Goal: Submit feedback/report problem

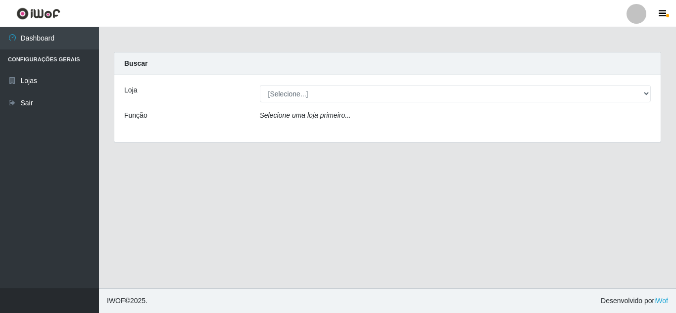
drag, startPoint x: 323, startPoint y: 104, endPoint x: 327, endPoint y: 97, distance: 7.5
click at [323, 103] on div "Loja [Selecione...] Queiroz Atacadão - Mossoró Função Selecione uma loja primei…" at bounding box center [387, 108] width 546 height 67
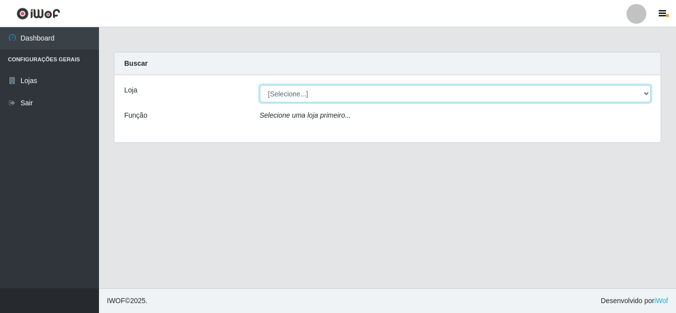
click at [327, 97] on select "[Selecione...] Queiroz Atacadão - [GEOGRAPHIC_DATA]" at bounding box center [455, 93] width 391 height 17
select select "225"
click at [260, 85] on select "[Selecione...] Queiroz Atacadão - [GEOGRAPHIC_DATA]" at bounding box center [455, 93] width 391 height 17
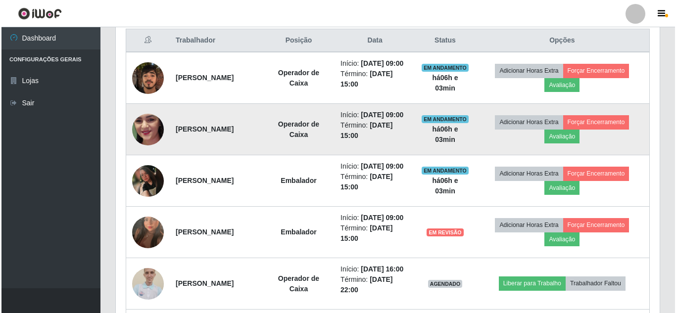
scroll to position [396, 0]
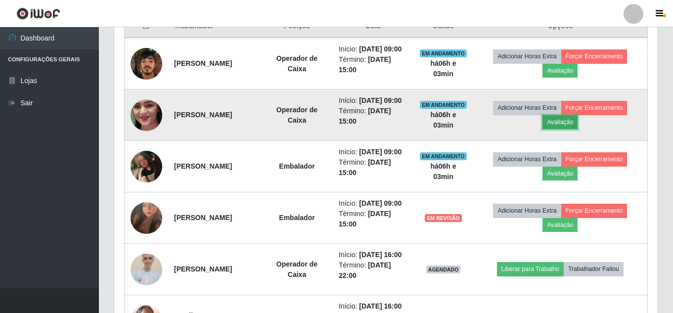
click at [565, 129] on button "Avaliação" at bounding box center [560, 122] width 35 height 14
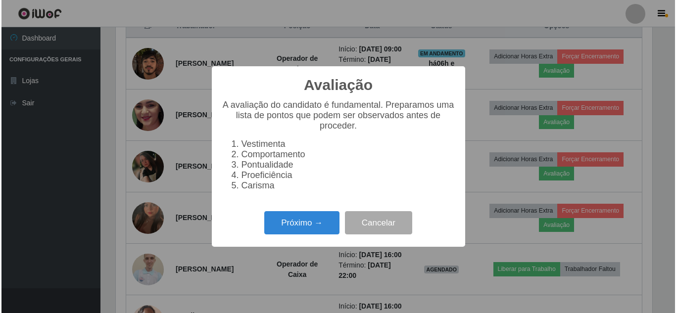
scroll to position [205, 539]
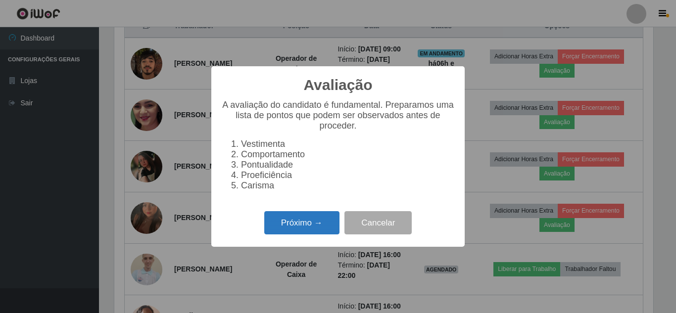
click at [311, 229] on button "Próximo →" at bounding box center [301, 222] width 75 height 23
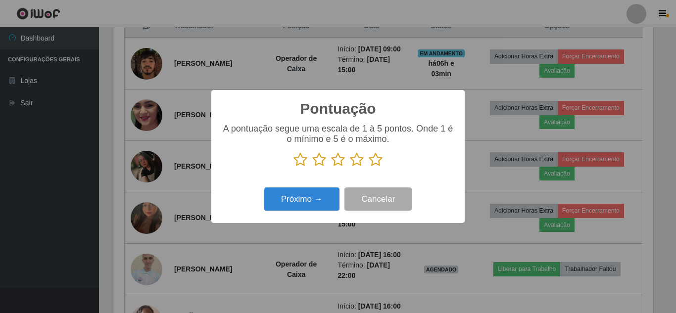
click at [380, 158] on icon at bounding box center [375, 159] width 14 height 15
click at [368, 167] on input "radio" at bounding box center [368, 167] width 0 height 0
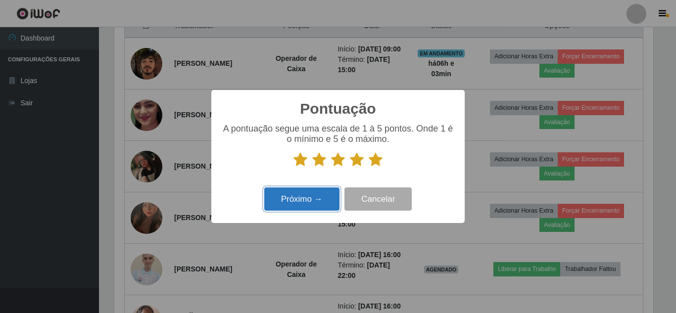
click at [304, 206] on button "Próximo →" at bounding box center [301, 198] width 75 height 23
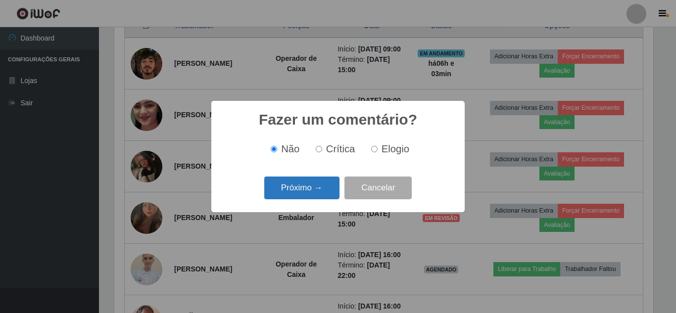
click at [313, 190] on button "Próximo →" at bounding box center [301, 188] width 75 height 23
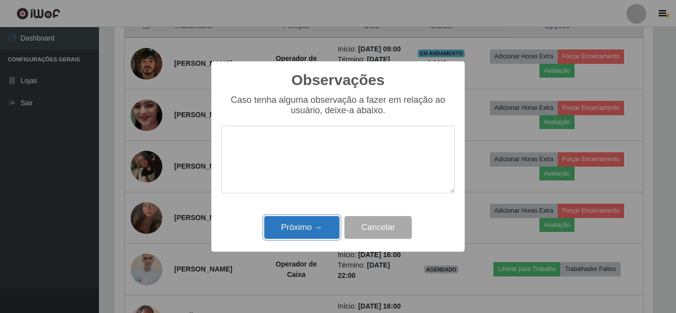
click at [319, 221] on button "Próximo →" at bounding box center [301, 227] width 75 height 23
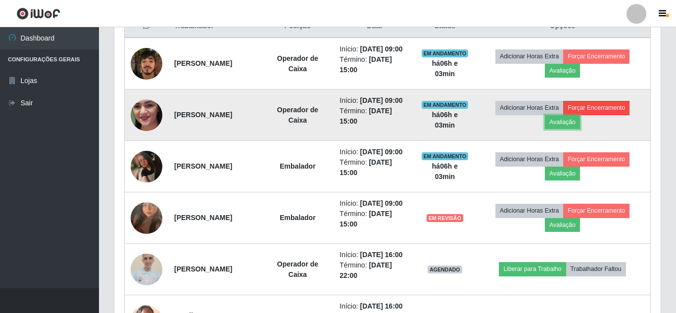
scroll to position [205, 544]
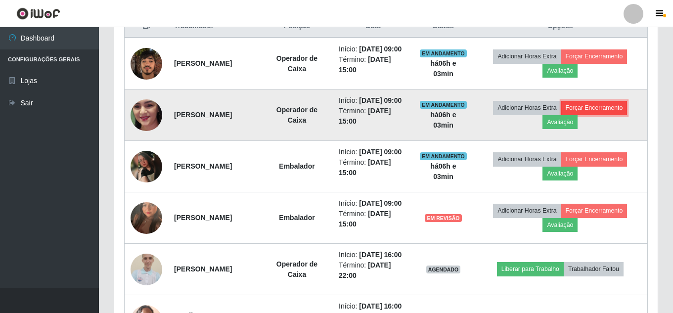
click at [589, 115] on button "Forçar Encerramento" at bounding box center [594, 108] width 66 height 14
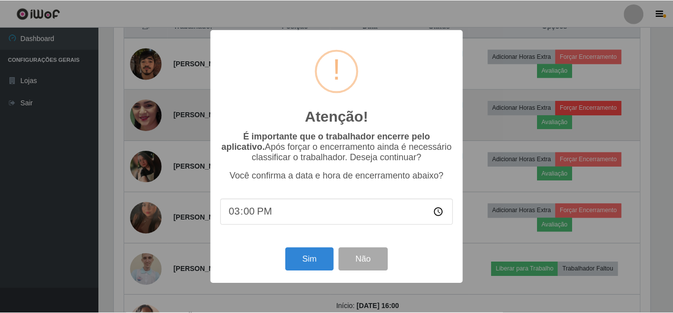
scroll to position [205, 539]
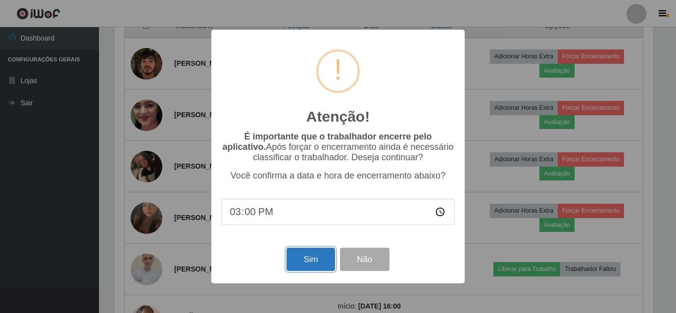
click at [301, 260] on button "Sim" at bounding box center [310, 259] width 48 height 23
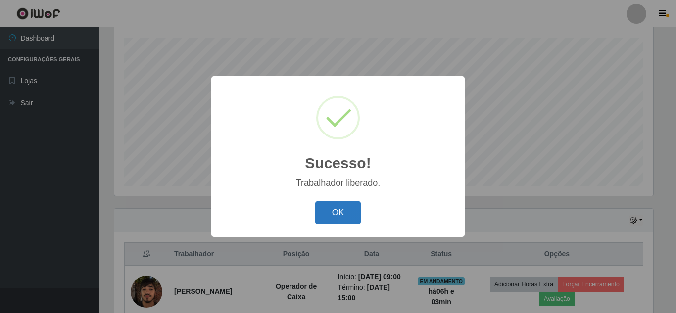
click at [336, 216] on button "OK" at bounding box center [338, 212] width 46 height 23
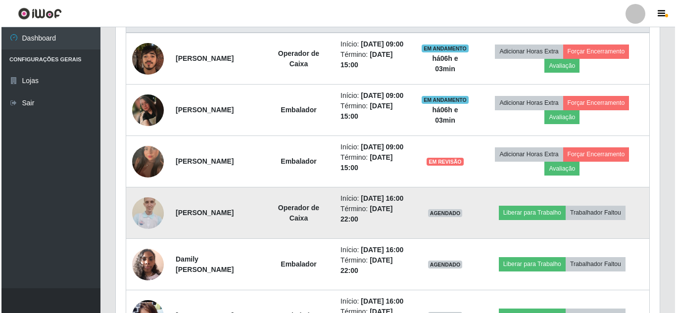
scroll to position [415, 0]
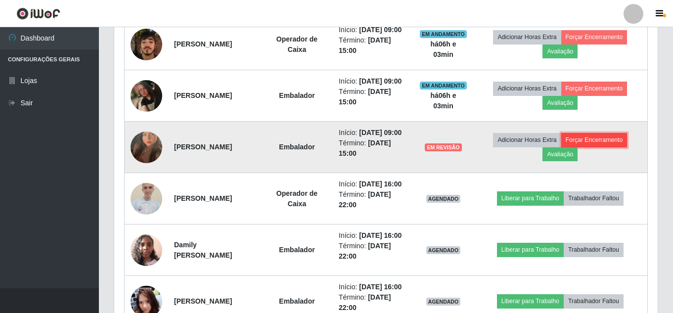
click at [589, 147] on button "Forçar Encerramento" at bounding box center [594, 140] width 66 height 14
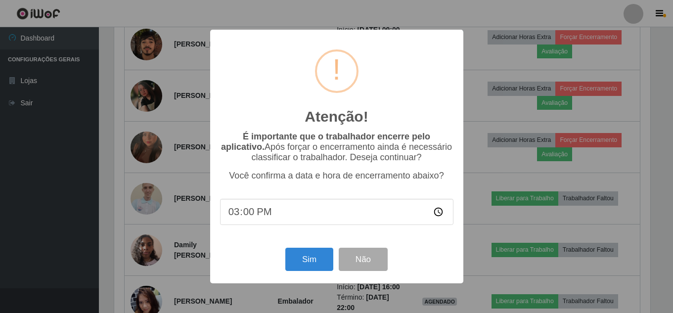
scroll to position [205, 539]
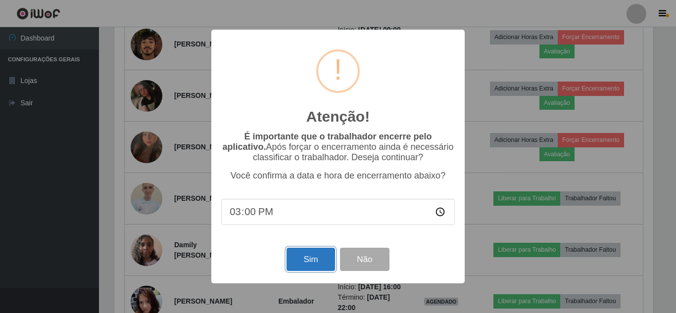
click at [319, 266] on button "Sim" at bounding box center [310, 259] width 48 height 23
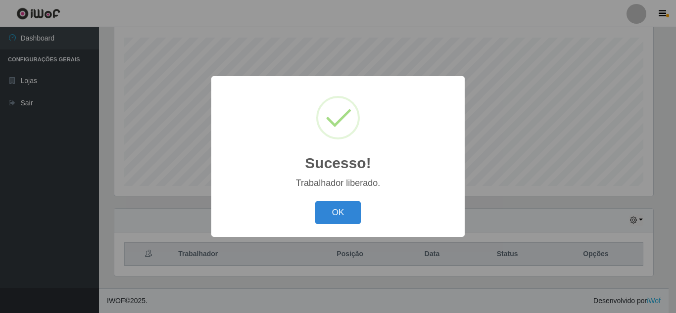
click at [336, 227] on div "OK Cancel" at bounding box center [337, 212] width 233 height 28
click at [343, 217] on button "OK" at bounding box center [338, 212] width 46 height 23
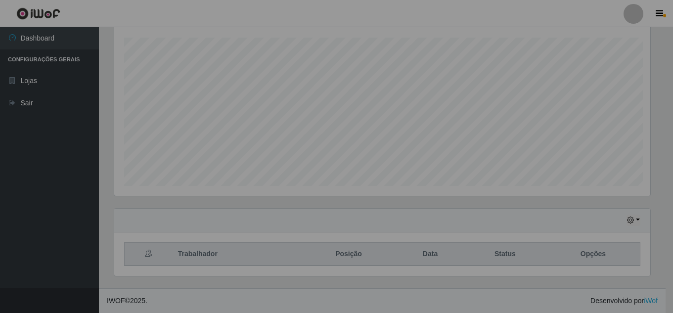
scroll to position [0, 0]
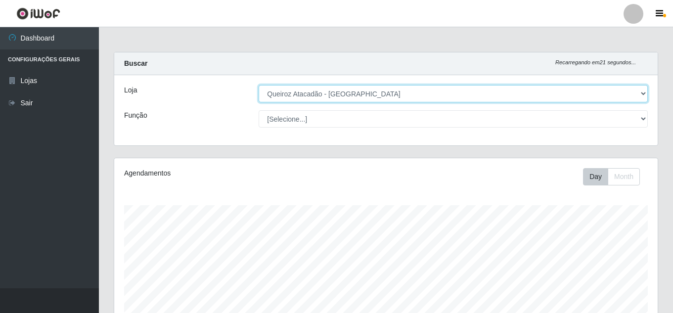
click at [418, 99] on select "[Selecione...] Queiroz Atacadão - [GEOGRAPHIC_DATA]" at bounding box center [453, 93] width 389 height 17
click at [259, 85] on select "[Selecione...] Queiroz Atacadão - [GEOGRAPHIC_DATA]" at bounding box center [453, 93] width 389 height 17
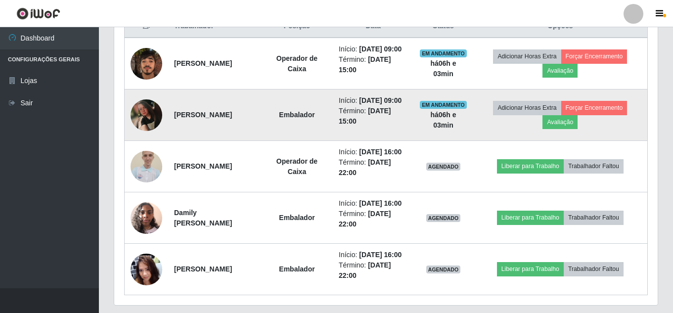
click at [148, 130] on img at bounding box center [147, 115] width 32 height 32
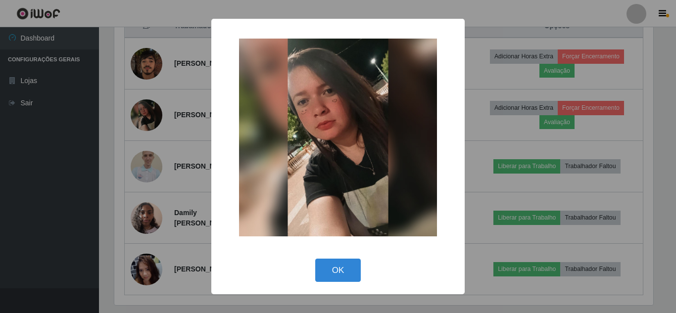
click at [169, 178] on div "× OK Cancel" at bounding box center [338, 156] width 676 height 313
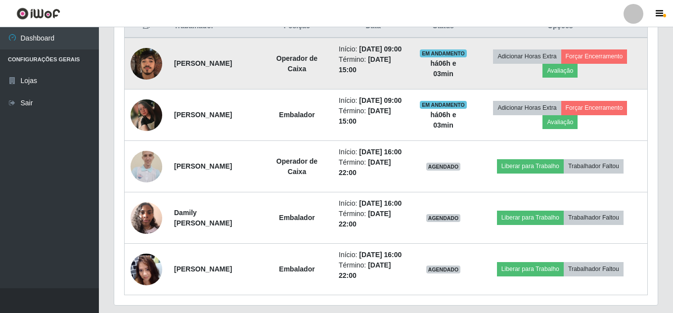
click at [149, 74] on img at bounding box center [147, 64] width 32 height 42
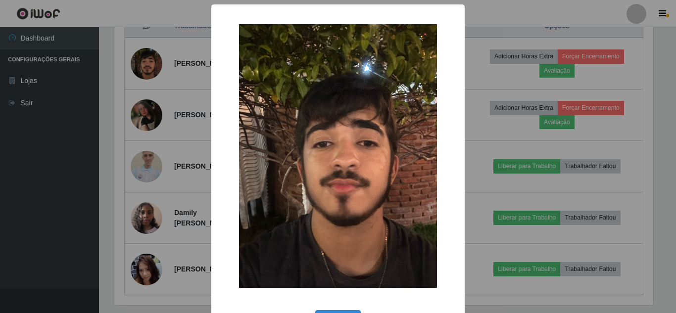
click at [179, 104] on div "× OK Cancel" at bounding box center [338, 156] width 676 height 313
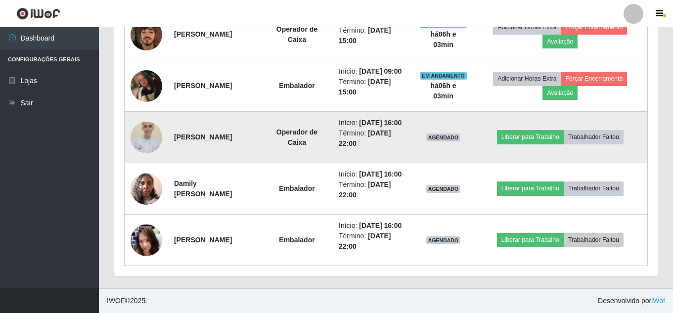
click at [140, 116] on img at bounding box center [147, 137] width 32 height 43
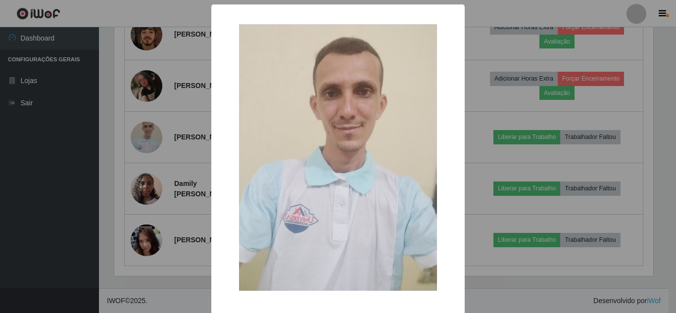
click at [166, 140] on div "× OK Cancel" at bounding box center [338, 156] width 676 height 313
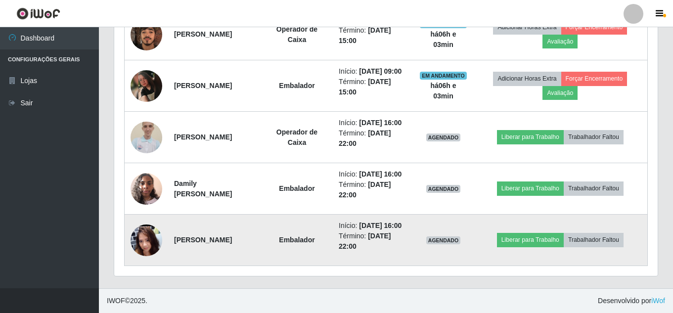
click at [148, 235] on img at bounding box center [147, 240] width 32 height 71
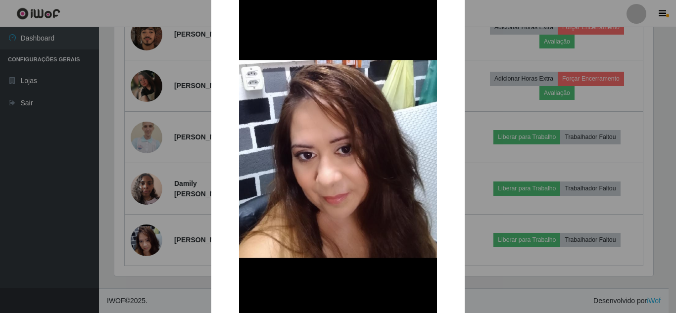
click at [159, 209] on div "× OK Cancel" at bounding box center [338, 156] width 676 height 313
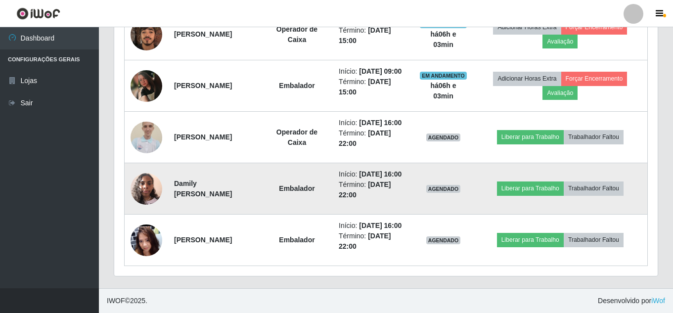
click at [146, 210] on img at bounding box center [147, 189] width 32 height 42
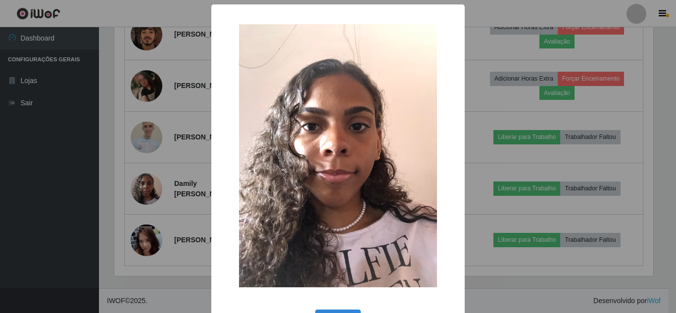
click at [174, 208] on div "× OK Cancel" at bounding box center [338, 156] width 676 height 313
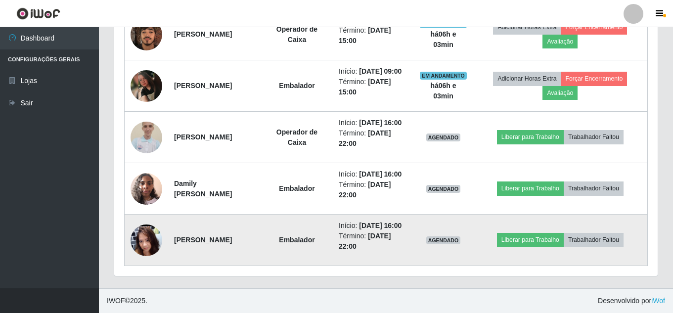
click at [147, 238] on img at bounding box center [147, 240] width 32 height 71
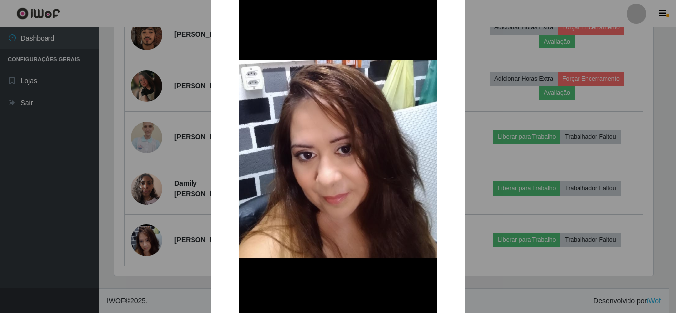
click at [175, 186] on div "× OK Cancel" at bounding box center [338, 156] width 676 height 313
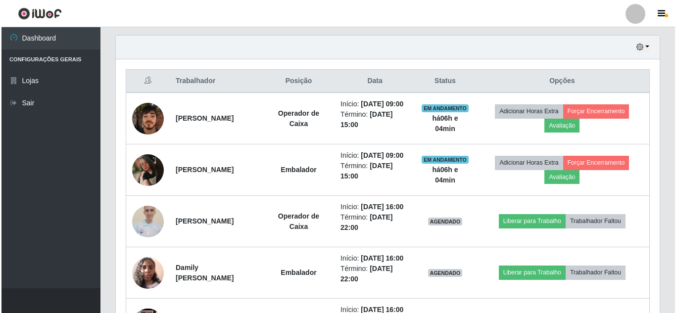
scroll to position [375, 0]
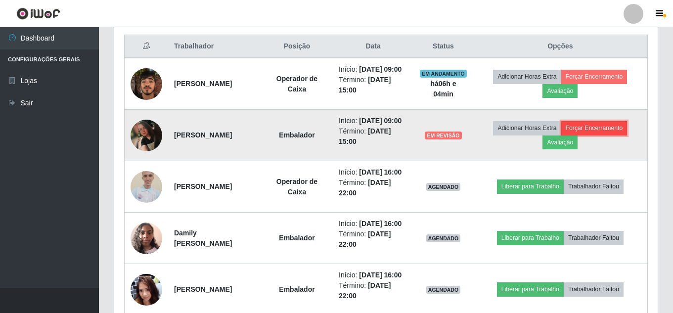
click at [616, 135] on button "Forçar Encerramento" at bounding box center [594, 128] width 66 height 14
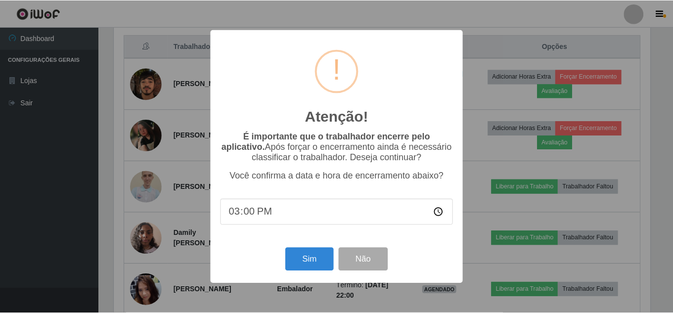
scroll to position [205, 539]
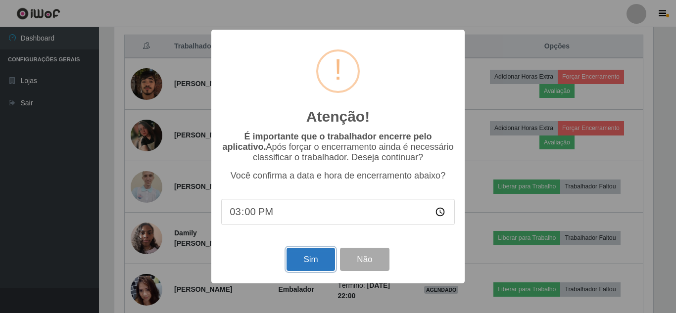
click at [319, 260] on button "Sim" at bounding box center [310, 259] width 48 height 23
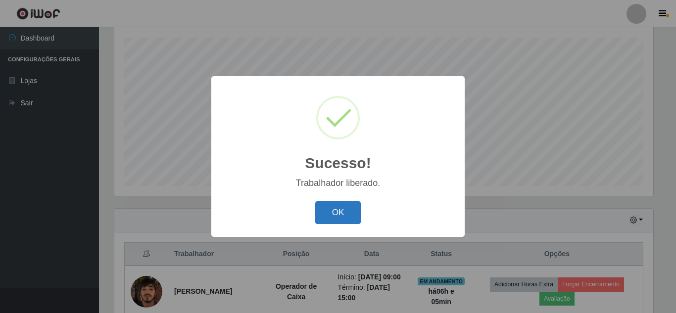
click at [355, 210] on button "OK" at bounding box center [338, 212] width 46 height 23
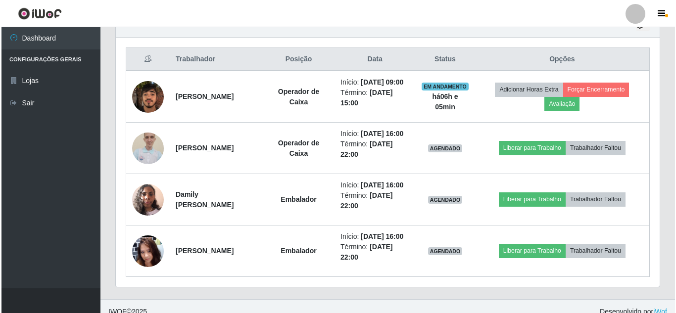
scroll to position [373, 0]
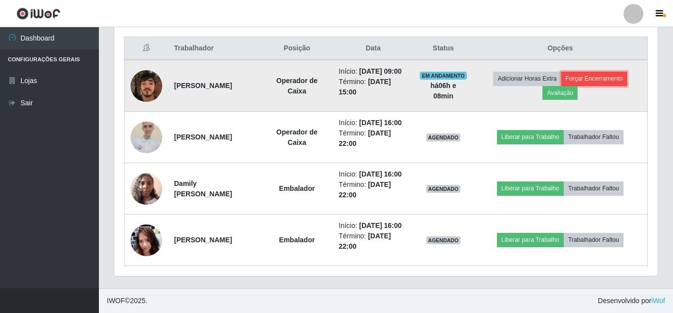
click at [609, 81] on button "Forçar Encerramento" at bounding box center [594, 79] width 66 height 14
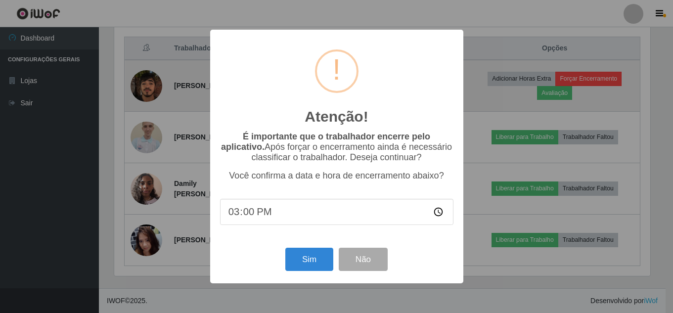
scroll to position [205, 539]
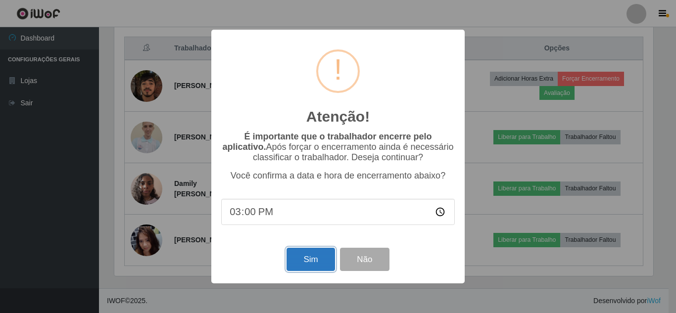
click at [312, 255] on button "Sim" at bounding box center [310, 259] width 48 height 23
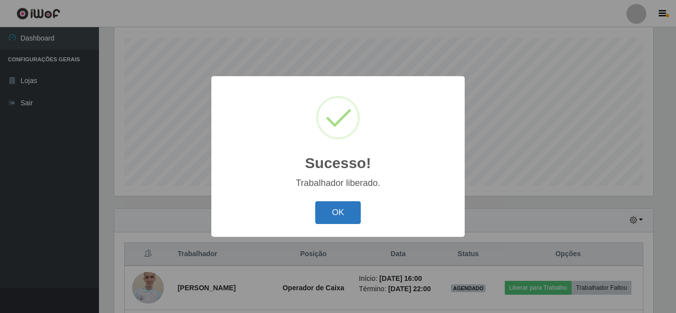
click at [344, 210] on button "OK" at bounding box center [338, 212] width 46 height 23
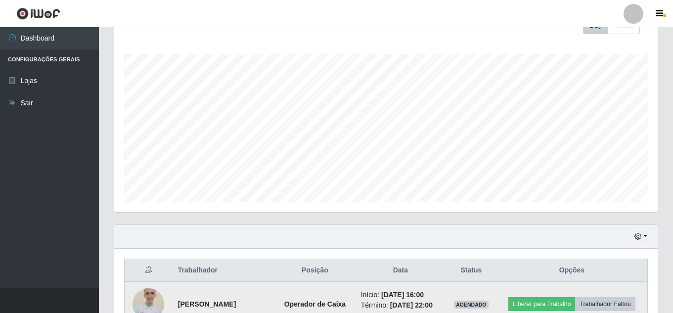
scroll to position [300, 0]
